Goal: Transaction & Acquisition: Purchase product/service

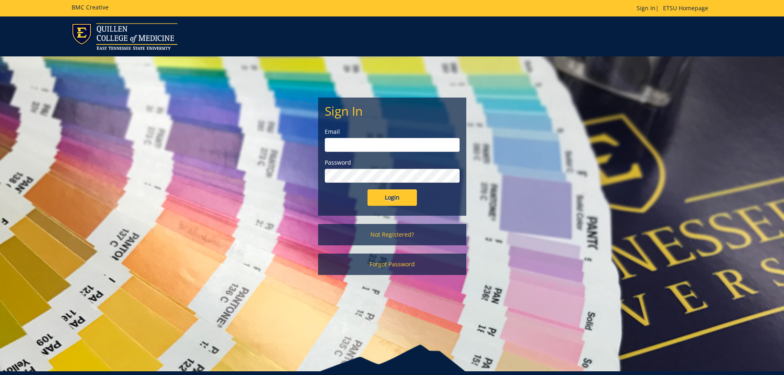
type input "adkinsjl1@etsu.edu"
click at [404, 199] on input "Login" at bounding box center [391, 197] width 49 height 16
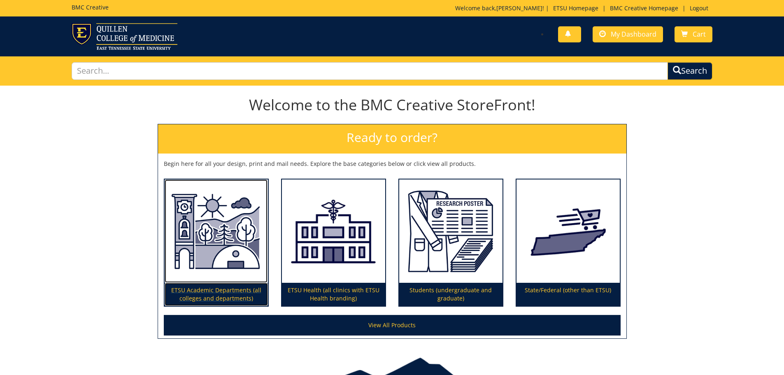
click at [199, 249] on img at bounding box center [216, 231] width 103 height 104
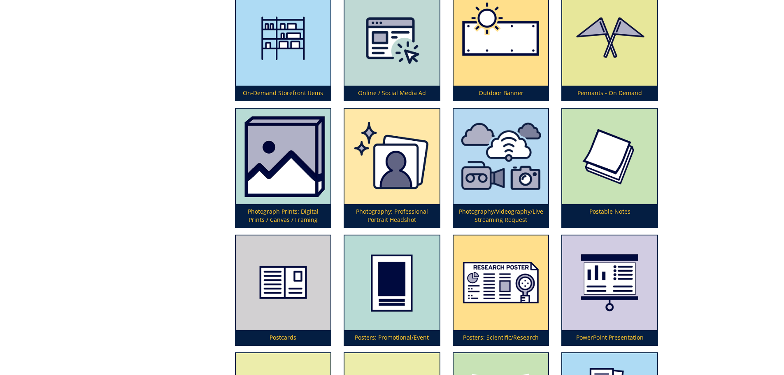
scroll to position [2098, 0]
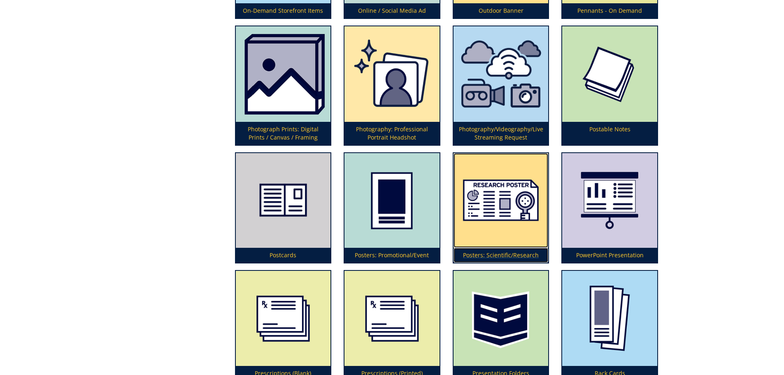
click at [504, 256] on p "Posters: Scientific/Research" at bounding box center [500, 255] width 95 height 15
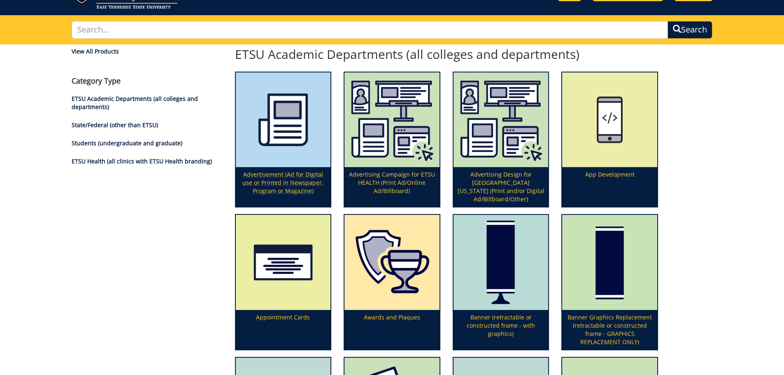
scroll to position [0, 0]
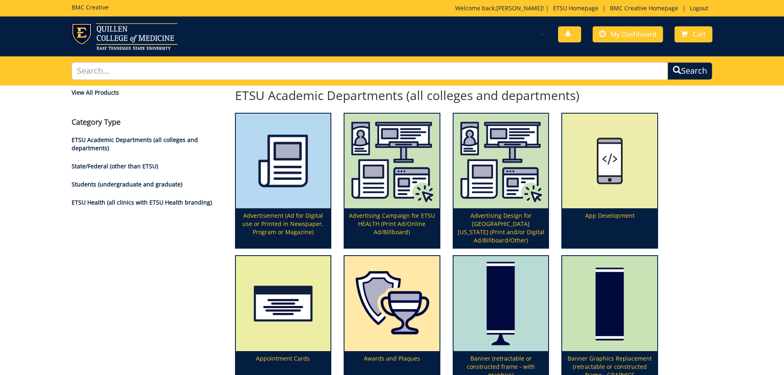
click at [130, 188] on li "Students (undergraduate and graduate)" at bounding box center [147, 184] width 151 height 8
click at [137, 183] on link "Students (undergraduate and graduate)" at bounding box center [127, 184] width 111 height 8
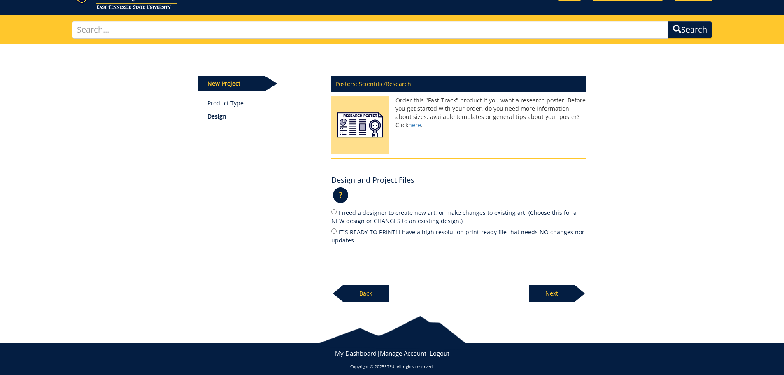
scroll to position [48, 0]
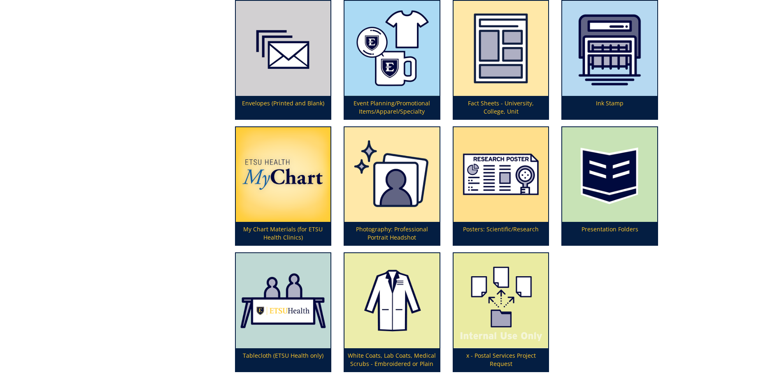
scroll to position [288, 0]
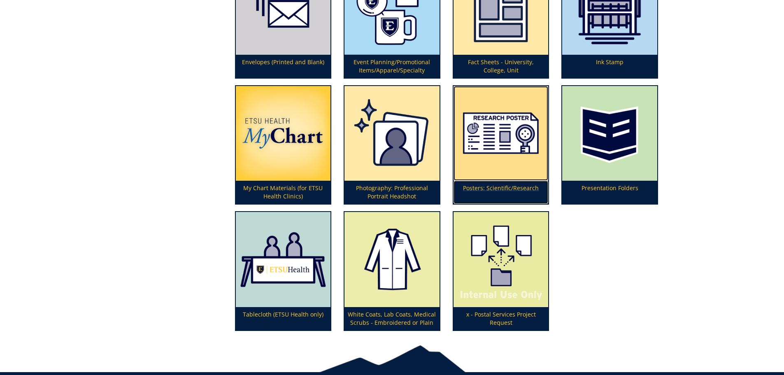
click at [522, 189] on p "Posters: Scientific/Research" at bounding box center [500, 192] width 95 height 23
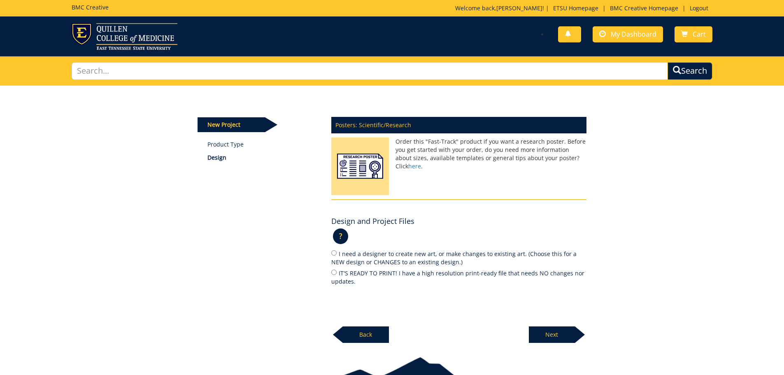
scroll to position [41, 0]
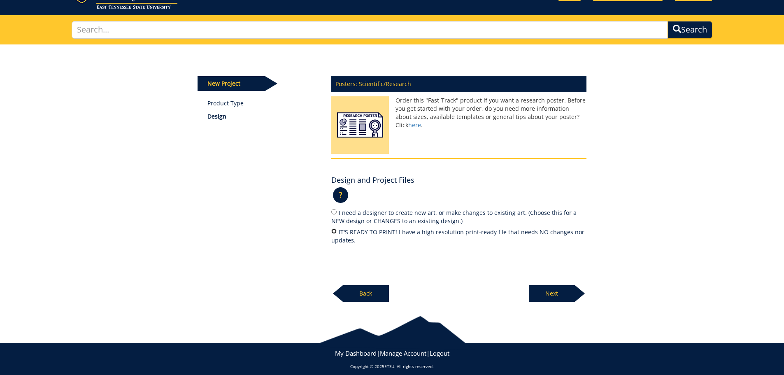
click at [334, 229] on input "IT'S READY TO PRINT! I have a high resolution print-ready file that needs NO ch…" at bounding box center [333, 230] width 5 height 5
radio input "true"
click at [569, 295] on p "Next" at bounding box center [552, 293] width 46 height 16
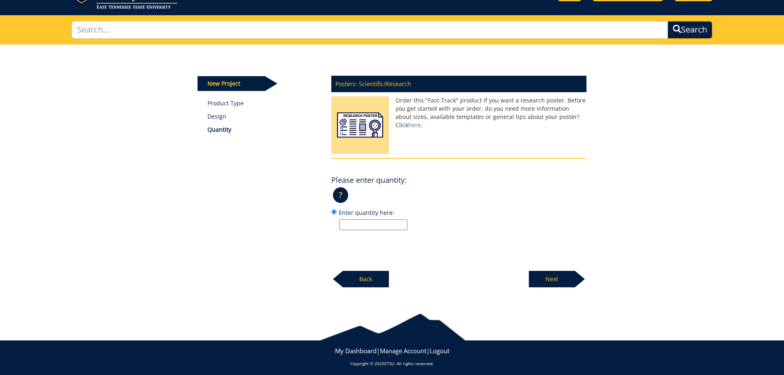
click at [369, 222] on input "Enter quantity here:" at bounding box center [373, 224] width 68 height 11
type input "1"
click at [546, 274] on p "Next" at bounding box center [552, 279] width 46 height 16
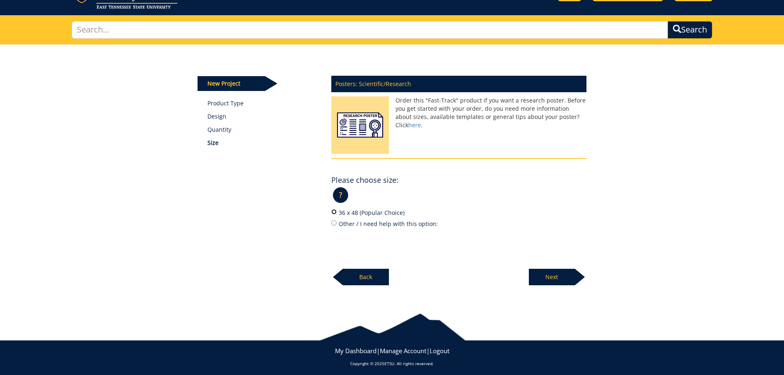
click at [336, 212] on input "36 x 48 (Popular Choice)" at bounding box center [333, 211] width 5 height 5
radio input "true"
click at [555, 276] on p "Next" at bounding box center [552, 277] width 46 height 16
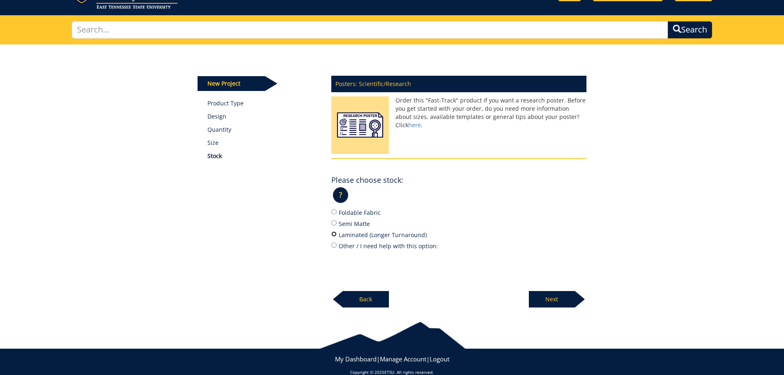
click at [335, 233] on input "Laminated (Longer Turnaround)" at bounding box center [333, 233] width 5 height 5
radio input "true"
click at [334, 225] on input "Semi Matte" at bounding box center [333, 222] width 5 height 5
radio input "true"
click at [558, 300] on p "Next" at bounding box center [552, 299] width 46 height 16
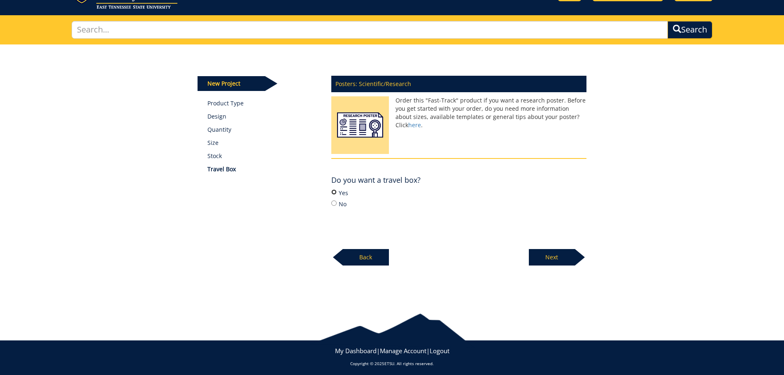
click at [335, 193] on input "Yes" at bounding box center [333, 191] width 5 height 5
radio input "true"
click at [556, 257] on p "Next" at bounding box center [552, 257] width 46 height 16
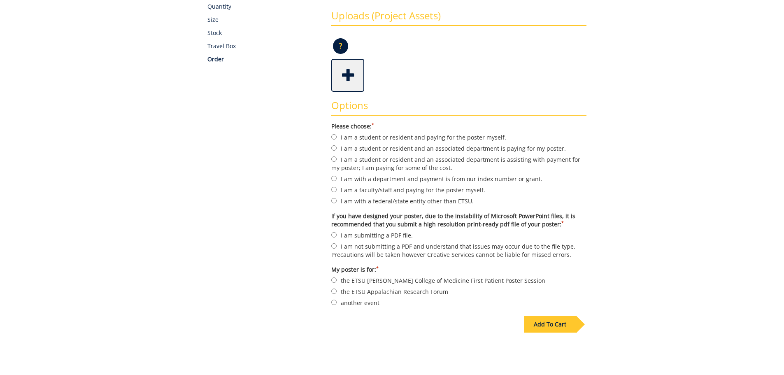
scroll to position [206, 0]
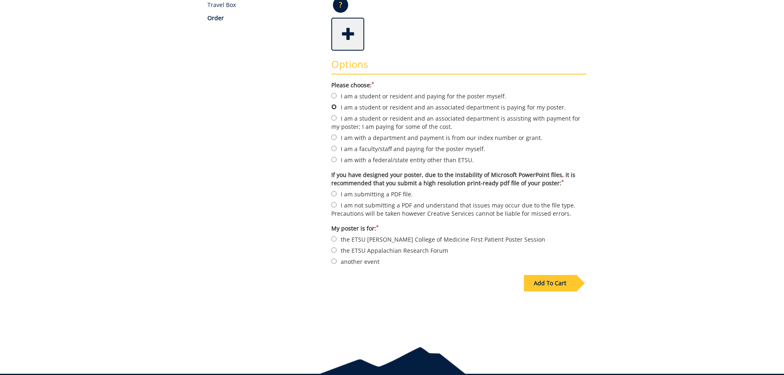
click at [334, 107] on input "I am a student or resident and an associated department is paying for my poster." at bounding box center [333, 106] width 5 height 5
radio input "true"
click at [334, 193] on input "I am submitting a PDF file." at bounding box center [333, 193] width 5 height 5
radio input "true"
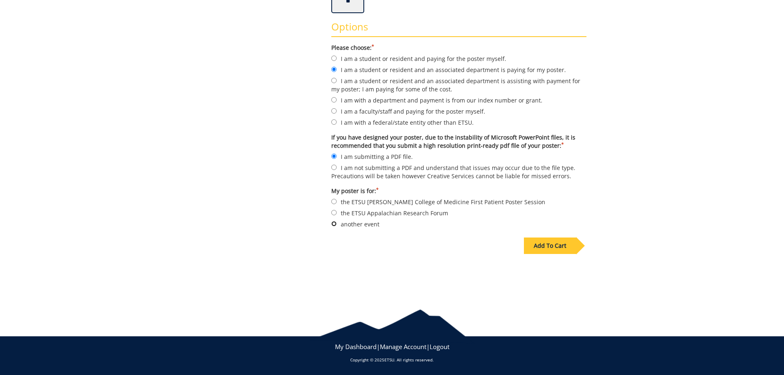
click at [332, 225] on input "another event" at bounding box center [333, 223] width 5 height 5
radio input "true"
click at [565, 246] on div "Add To Cart" at bounding box center [550, 245] width 52 height 16
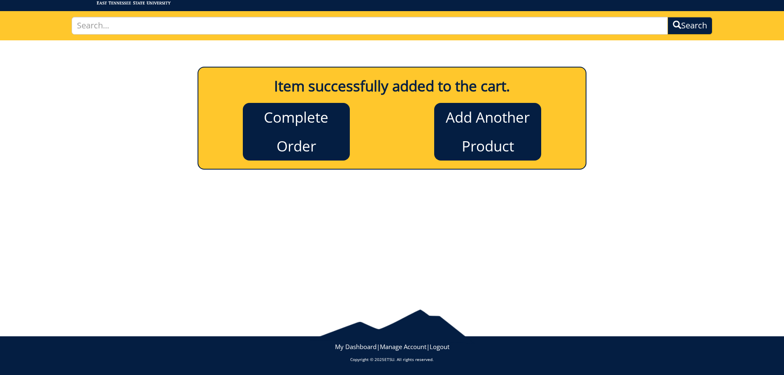
scroll to position [45, 0]
click at [278, 135] on link "Complete Order" at bounding box center [296, 132] width 107 height 58
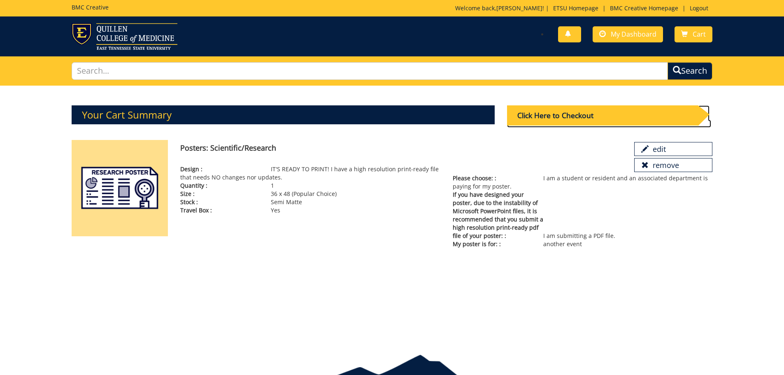
click at [550, 114] on div "Click Here to Checkout" at bounding box center [602, 115] width 191 height 20
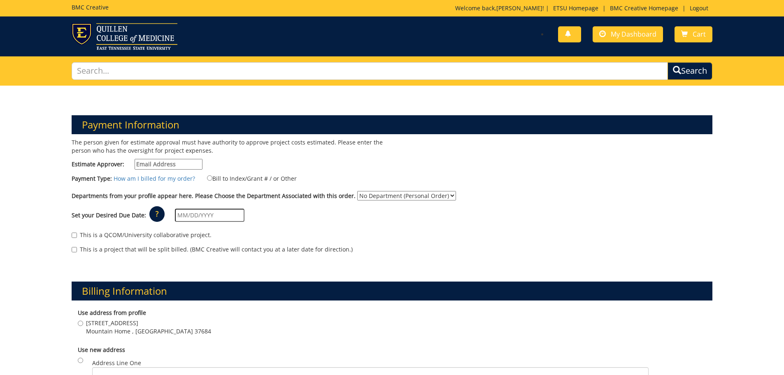
scroll to position [41, 0]
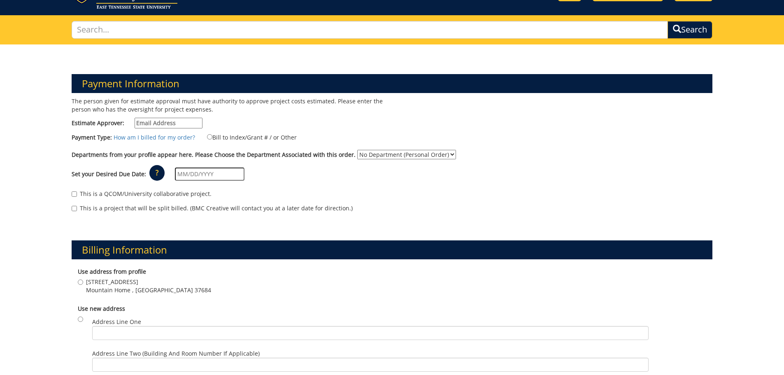
click at [444, 153] on select "No Department (Personal Order) Internal Medicine" at bounding box center [406, 154] width 99 height 9
click at [207, 137] on input "Bill to Index/Grant # / or Other" at bounding box center [209, 136] width 5 height 5
radio input "true"
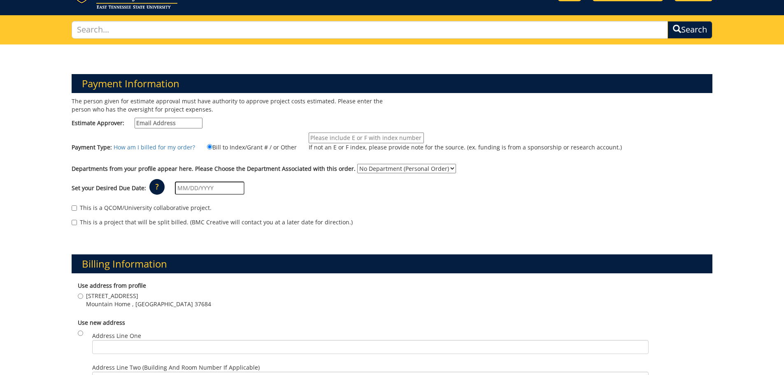
click at [144, 125] on input "Estimate Approver:" at bounding box center [169, 123] width 68 height 11
click at [265, 117] on div "The person given for estimate approval must have authority to approve project c…" at bounding box center [228, 114] width 327 height 35
click at [141, 125] on input "Estimate Approver:" at bounding box center [169, 123] width 68 height 11
type input "a"
type input "[EMAIL_ADDRESS][DOMAIN_NAME]"
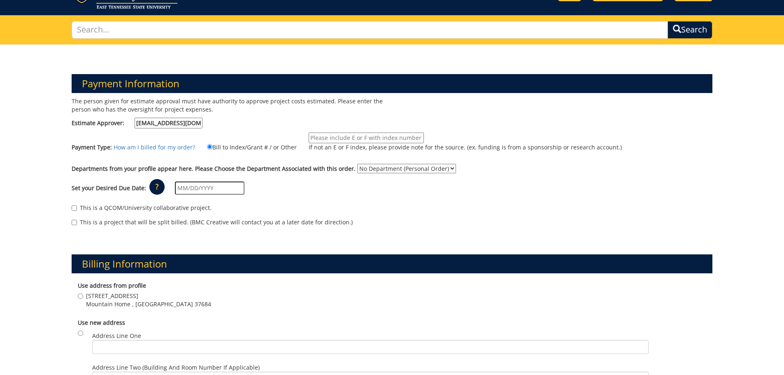
click at [287, 159] on div "Payment Type: How am I billed for my order? Bill to Index/Grant # / or Other" at bounding box center [391, 145] width 653 height 27
click at [393, 136] on input "If not an E or F index, please provide note for the source. (ex. funding is fro…" at bounding box center [366, 137] width 115 height 11
type input "N/A"
click at [444, 167] on select "No Department (Personal Order) Internal Medicine" at bounding box center [406, 168] width 99 height 9
select select "247"
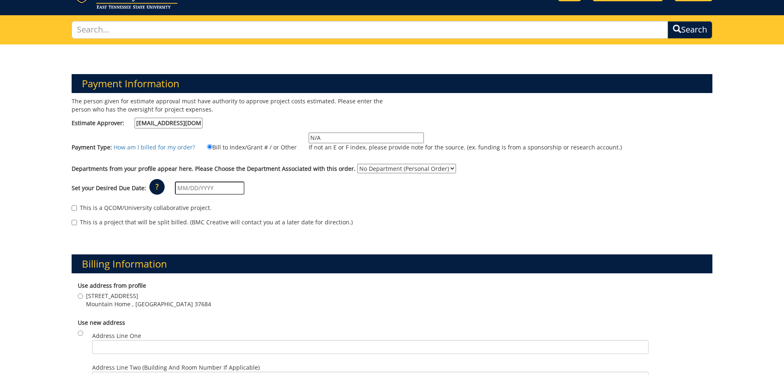
click at [357, 164] on select "No Department (Personal Order) Internal Medicine" at bounding box center [406, 168] width 99 height 9
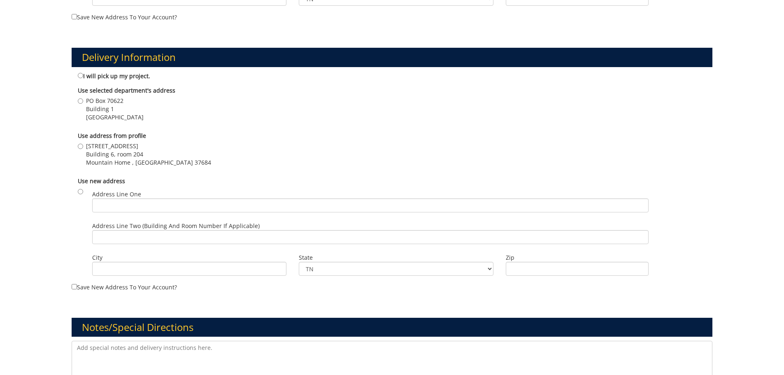
scroll to position [494, 0]
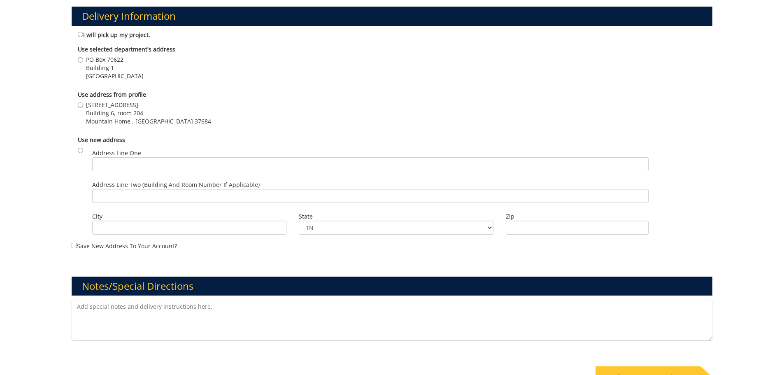
click at [105, 307] on textarea at bounding box center [392, 320] width 641 height 41
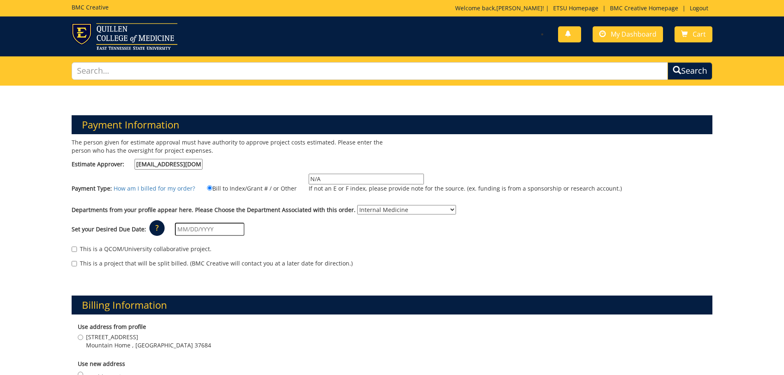
scroll to position [41, 0]
